Goal: Transaction & Acquisition: Purchase product/service

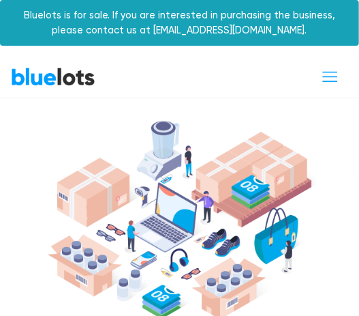
click at [78, 79] on link "BlueLots" at bounding box center [53, 77] width 85 height 20
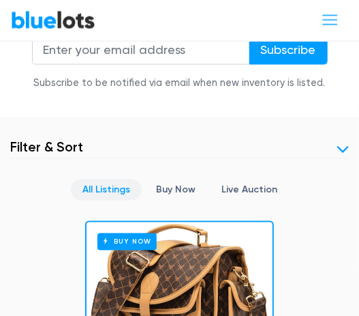
scroll to position [409, 0]
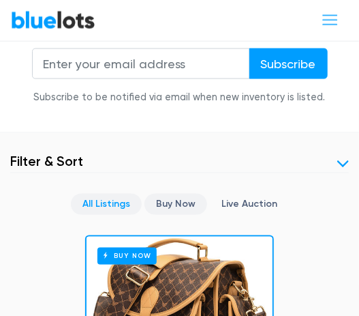
click at [166, 204] on link "Buy Now" at bounding box center [176, 204] width 63 height 21
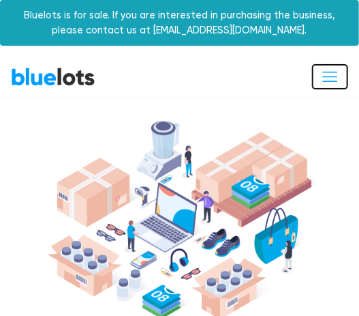
click at [329, 74] on span "Toggle navigation" at bounding box center [330, 76] width 18 height 18
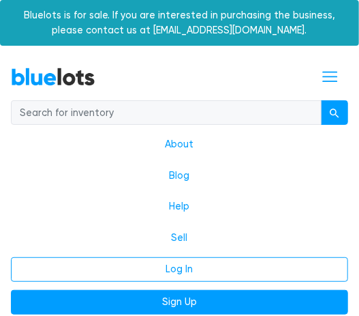
click at [239, 115] on input "search" at bounding box center [166, 112] width 311 height 25
type input "dell"
click at [321, 100] on button "submit" at bounding box center [334, 112] width 27 height 25
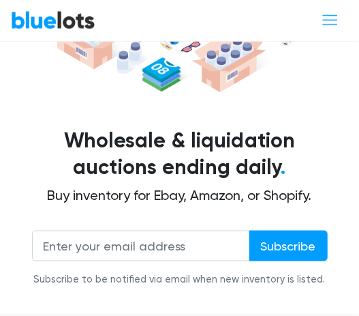
scroll to position [273, 0]
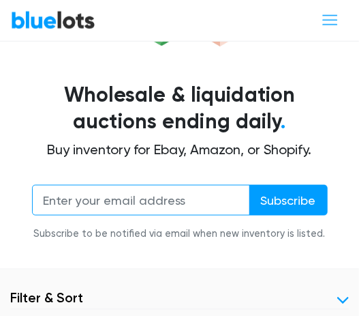
click at [134, 203] on input "email" at bounding box center [141, 200] width 218 height 31
type input "weddings@ark-fashion.shop"
